Goal: Check status: Check status

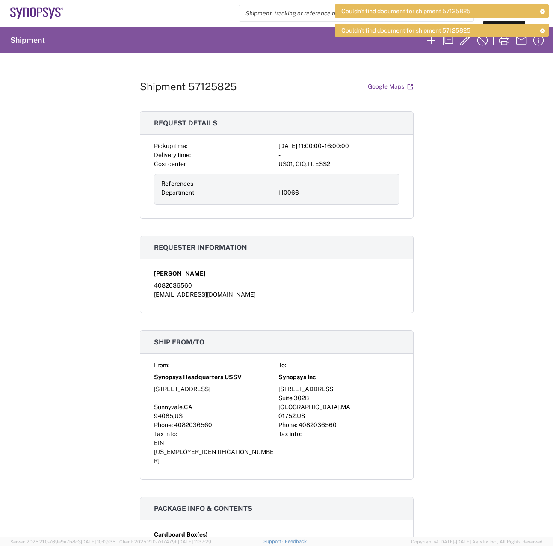
click at [466, 318] on div "Shipment 57125825 Google Maps Request details Pickup time: 2025-10-14 11:00:00 …" at bounding box center [276, 294] width 553 height 483
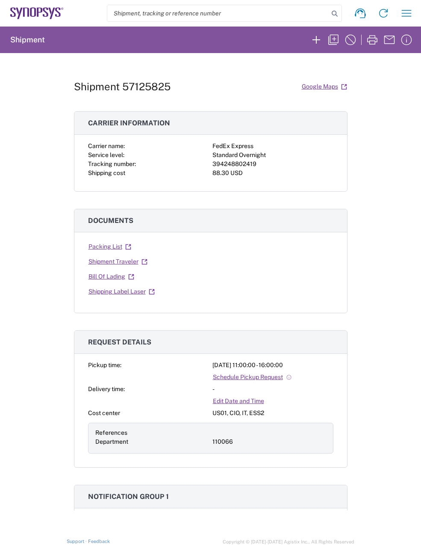
click at [235, 163] on div "394248802419" at bounding box center [273, 164] width 121 height 9
copy div "394248802419"
click at [381, 215] on div "Shipment 57125825 Google Maps Carrier information Carrier name: FedEx Express S…" at bounding box center [210, 281] width 421 height 457
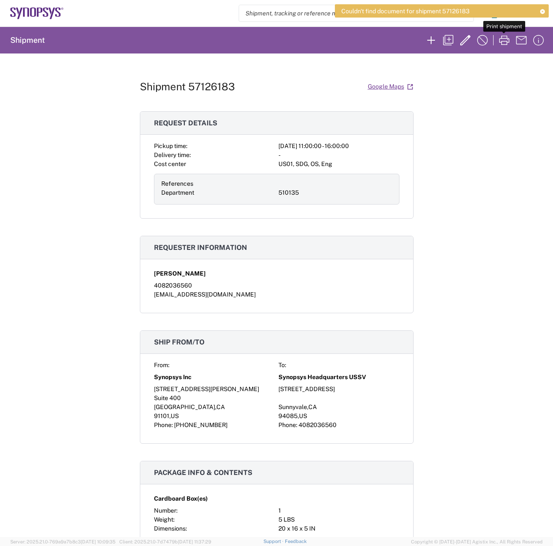
click at [474, 303] on div "Shipment 57126183 Google Maps Request details Pickup time: 2025-10-14 11:00:00 …" at bounding box center [276, 294] width 553 height 483
click at [500, 353] on div "Shipment 57126183 Google Maps Request details Pickup time: 2025-10-14 11:00:00 …" at bounding box center [276, 294] width 553 height 483
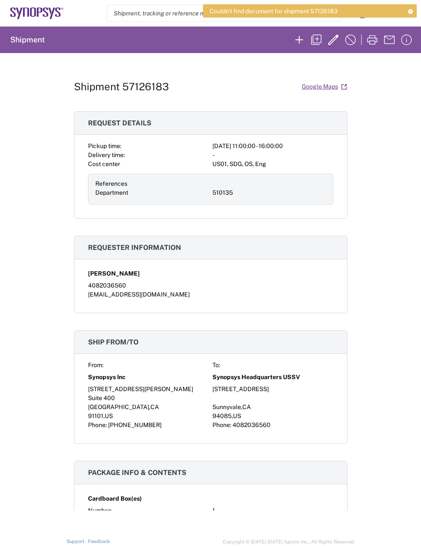
click at [361, 227] on div "Shipment 57126183 Google Maps Request details Pickup time: 2025-10-14 11:00:00 …" at bounding box center [210, 281] width 421 height 457
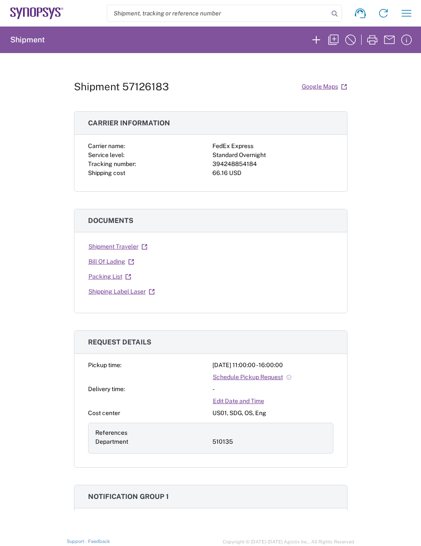
click at [237, 164] on div "394248854184" at bounding box center [273, 164] width 121 height 9
copy div "394248854184"
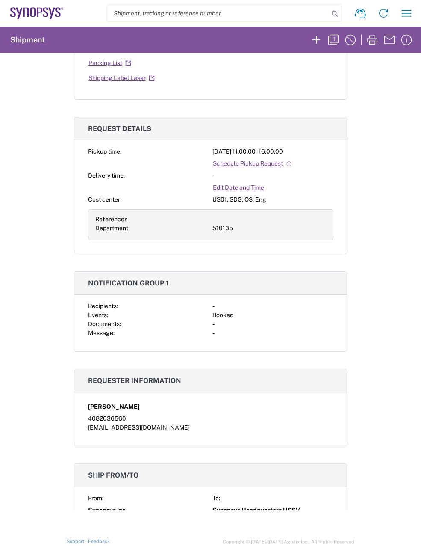
scroll to position [257, 0]
